Goal: Task Accomplishment & Management: Manage account settings

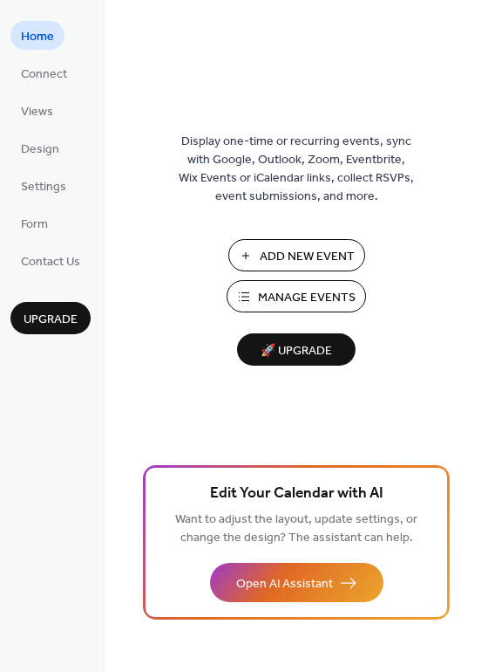
click at [125, 182] on div "Display one-time or recurring events, sync with Google, Outlook, Zoom, Eventbri…" at bounding box center [297, 364] width 384 height 615
click at [274, 301] on span "Manage Events" at bounding box center [307, 298] width 98 height 18
